Goal: Information Seeking & Learning: Learn about a topic

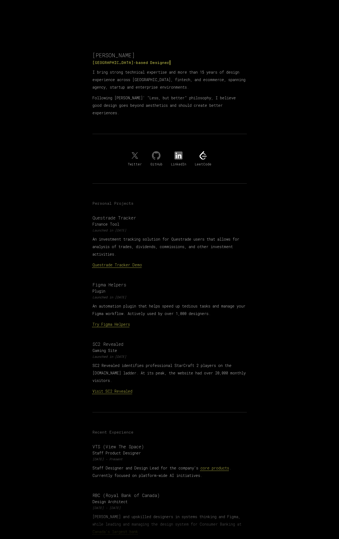
click at [106, 236] on p "An investment tracking solution for Questrade users that allows for analysis of…" at bounding box center [169, 247] width 154 height 22
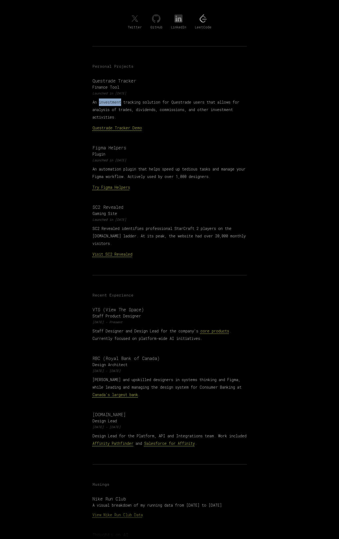
scroll to position [188, 0]
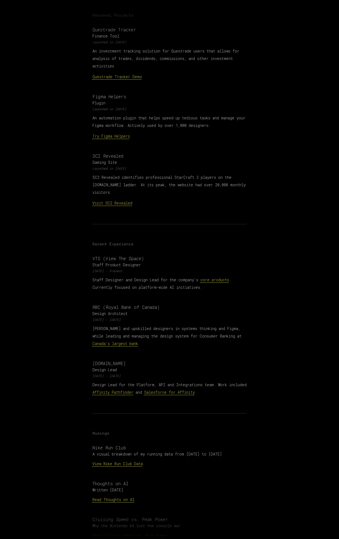
click at [112, 276] on p "Staff Designer and Design Lead for the company's core products . Currently focu…" at bounding box center [169, 283] width 154 height 15
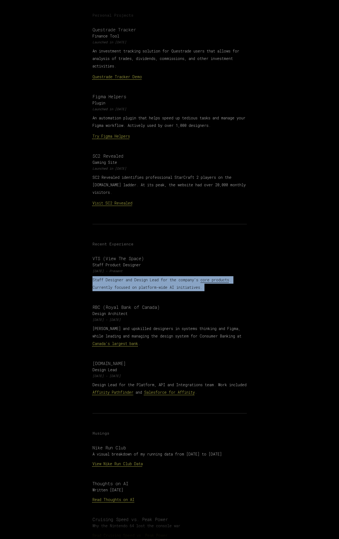
click at [112, 276] on p "Staff Designer and Design Lead for the company's core products . Currently focu…" at bounding box center [169, 283] width 154 height 15
copy p "Staff Designer and Design Lead for the company's core products . Currently focu…"
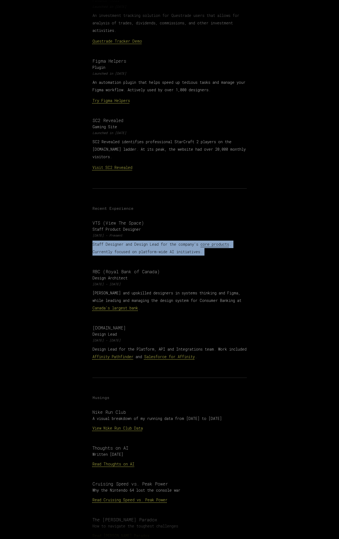
scroll to position [281, 0]
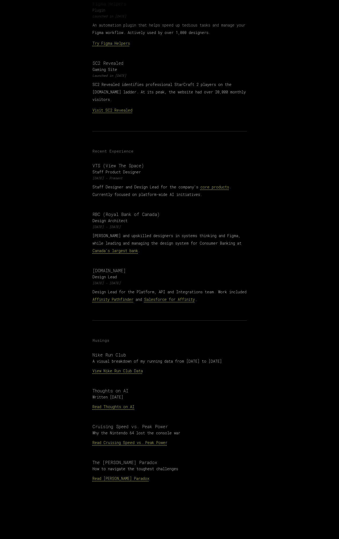
click at [109, 224] on div "RBC (Royal Bank of Canada) Design Architect [DATE] - [DATE] Mentored and upskil…" at bounding box center [169, 232] width 154 height 43
click at [100, 232] on p "[PERSON_NAME] and upskilled designers in systems thinking and Figma, while lead…" at bounding box center [169, 243] width 154 height 22
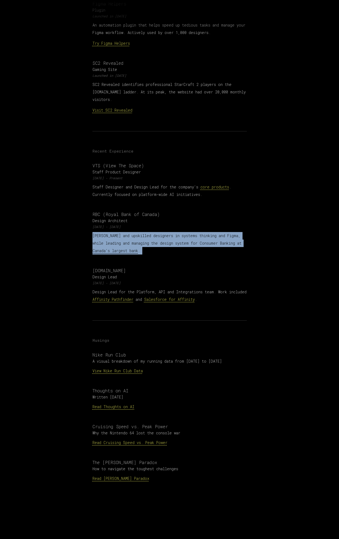
drag, startPoint x: 100, startPoint y: 231, endPoint x: 126, endPoint y: 232, distance: 25.5
click at [124, 232] on p "[PERSON_NAME] and upskilled designers in systems thinking and Figma, while lead…" at bounding box center [169, 243] width 154 height 22
click at [211, 238] on p "[PERSON_NAME] and upskilled designers in systems thinking and Figma, while lead…" at bounding box center [169, 243] width 154 height 22
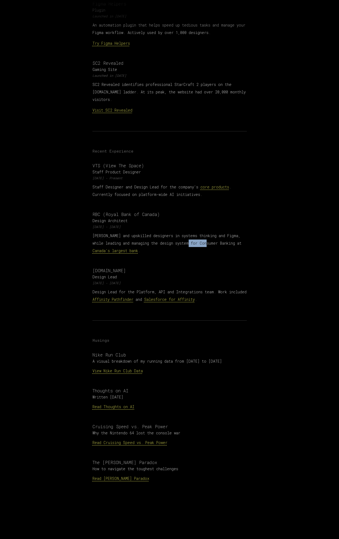
click at [211, 238] on p "[PERSON_NAME] and upskilled designers in systems thinking and Figma, while lead…" at bounding box center [169, 243] width 154 height 22
click at [93, 232] on p "[PERSON_NAME] and upskilled designers in systems thinking and Figma, while lead…" at bounding box center [169, 243] width 154 height 22
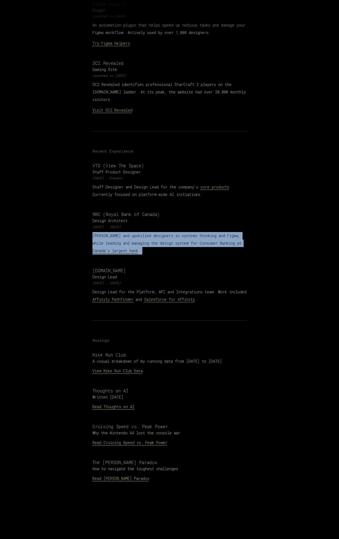
click at [93, 232] on p "[PERSON_NAME] and upskilled designers in systems thinking and Figma, while lead…" at bounding box center [169, 243] width 154 height 22
copy p "[PERSON_NAME] and upskilled designers in systems thinking and Figma, while lead…"
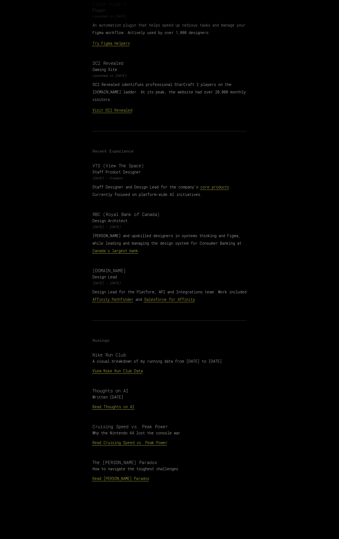
click at [100, 288] on p "Design Lead for the Platform, API and Integrations team. Work included Affinity…" at bounding box center [169, 295] width 154 height 15
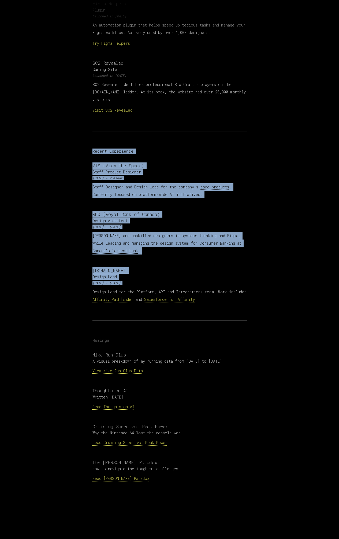
click at [100, 288] on p "Design Lead for the Platform, API and Integrations team. Work included Affinity…" at bounding box center [169, 295] width 154 height 15
copy section "Recent Experience VTS (View The Space) Staff Product Designer [DATE] - Present …"
click at [279, 285] on main "[PERSON_NAME] Toronto-based D e s i g n ▎ I bring strong technical expertise an…" at bounding box center [169, 133] width 339 height 828
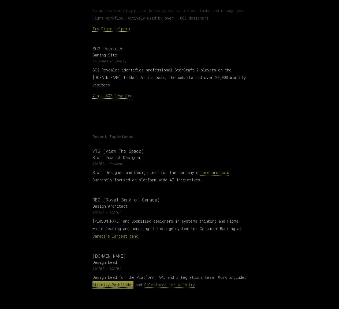
scroll to position [313, 0]
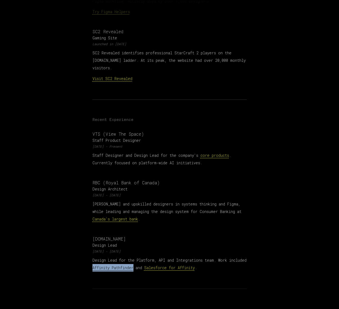
click at [195, 265] on link "Salesforce for Affinity" at bounding box center [169, 267] width 51 height 5
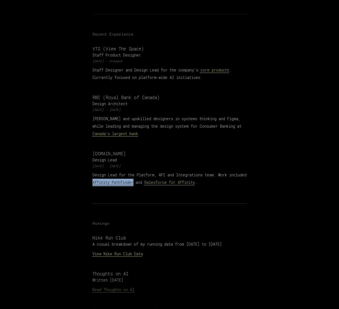
scroll to position [398, 0]
